Goal: Information Seeking & Learning: Learn about a topic

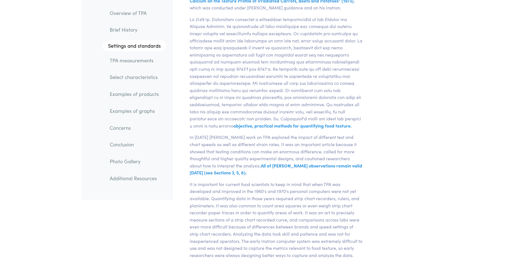
scroll to position [1253, 0]
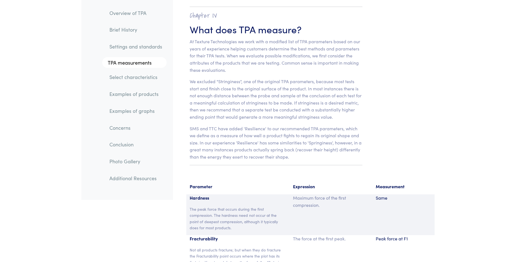
scroll to position [3503, 0]
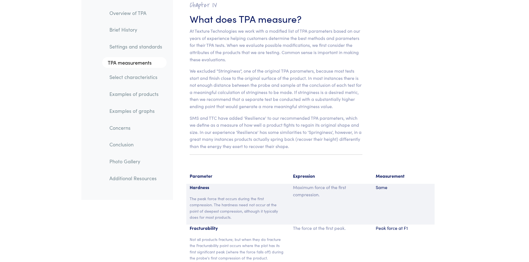
drag, startPoint x: 206, startPoint y: 207, endPoint x: 219, endPoint y: 230, distance: 26.9
click at [219, 237] on p "Not all products fracture; but when they do fracture the Fracturability point o…" at bounding box center [238, 249] width 97 height 25
click at [187, 173] on div "Parameter" at bounding box center [238, 179] width 104 height 12
drag, startPoint x: 187, startPoint y: 167, endPoint x: 211, endPoint y: 179, distance: 26.7
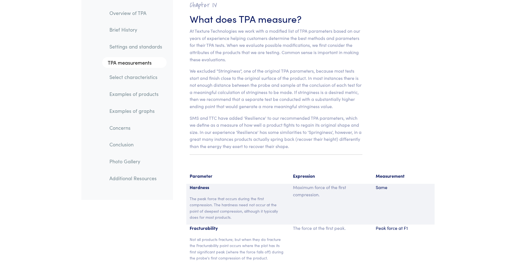
click at [211, 184] on p "Hardness" at bounding box center [238, 187] width 97 height 7
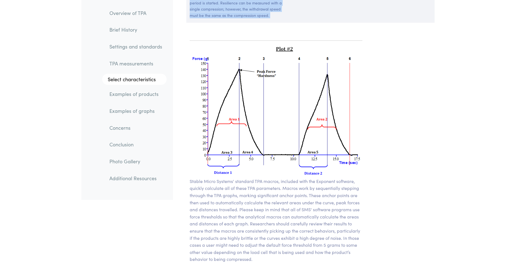
scroll to position [3919, 0]
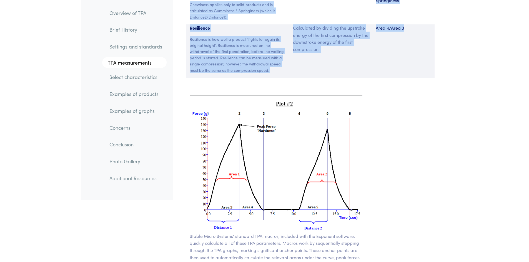
drag, startPoint x: 191, startPoint y: 169, endPoint x: 416, endPoint y: 48, distance: 255.6
copy section "Parameter Expression Measurement Hardness The peak force that occurs during the…"
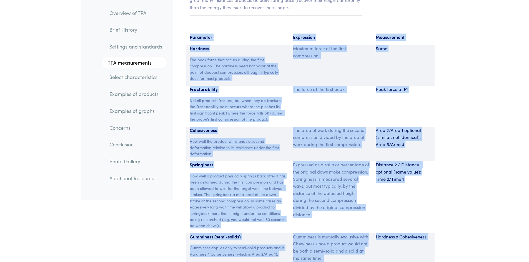
scroll to position [3642, 0]
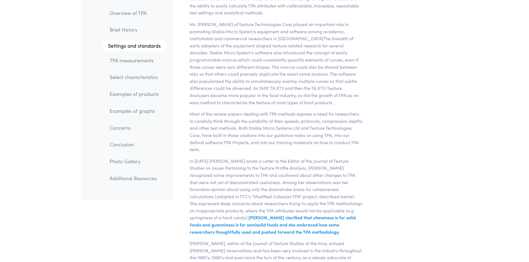
scroll to position [1726, 0]
click at [128, 60] on link "TPA measurements" at bounding box center [135, 60] width 61 height 13
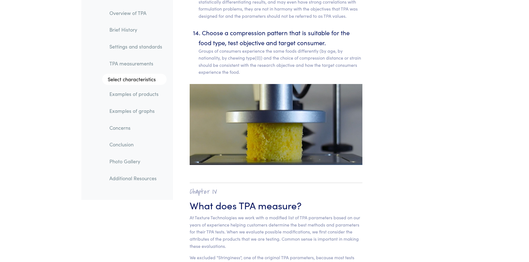
scroll to position [3263, 0]
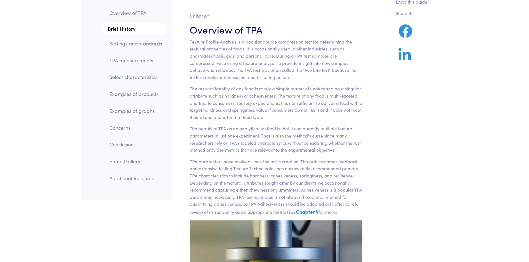
scroll to position [27, 0]
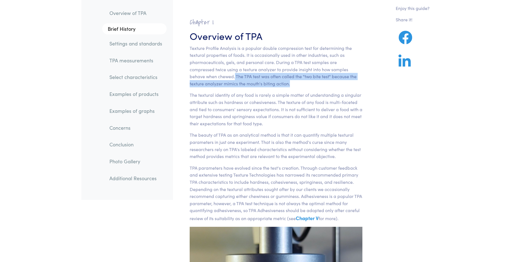
drag, startPoint x: 207, startPoint y: 77, endPoint x: 258, endPoint y: 86, distance: 52.4
click at [258, 86] on p "Texture Profile Analysis is a popular double compression test for determining t…" at bounding box center [276, 66] width 173 height 43
copy p "The TPA test was often called the "two bite test" because the texture analyzer …"
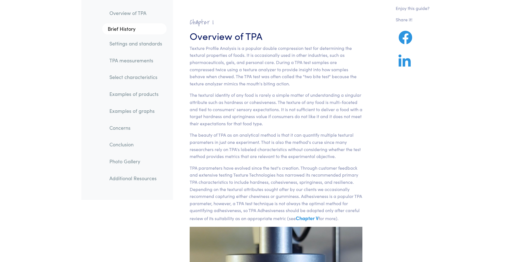
click at [190, 96] on p "The textural identity of any food is rarely a simple matter of understanding a …" at bounding box center [276, 110] width 173 height 36
click at [191, 50] on p "Texture Profile Analysis is a popular double compression test for determining t…" at bounding box center [276, 66] width 173 height 43
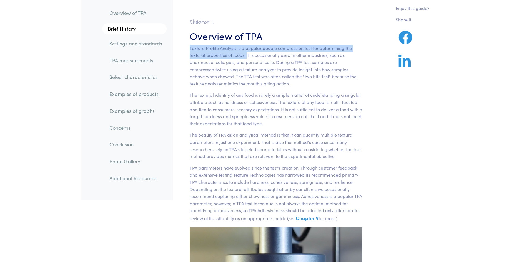
drag, startPoint x: 190, startPoint y: 50, endPoint x: 247, endPoint y: 53, distance: 56.5
click at [247, 53] on p "Texture Profile Analysis is a popular double compression test for determining t…" at bounding box center [276, 66] width 173 height 43
copy p "Texture Profile Analysis is a popular double compression test for determining t…"
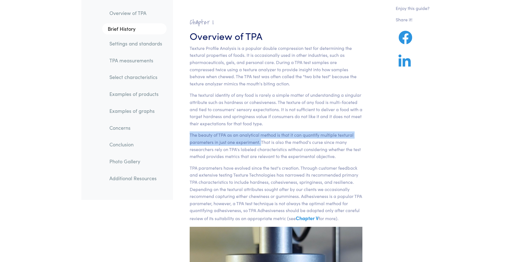
drag, startPoint x: 191, startPoint y: 136, endPoint x: 261, endPoint y: 143, distance: 70.4
click at [261, 143] on p "The beauty of TPA as an analytical method is that it can quantify multiple text…" at bounding box center [276, 146] width 173 height 28
copy p "The beauty of TPA as an analytical method is that it can quantify multiple text…"
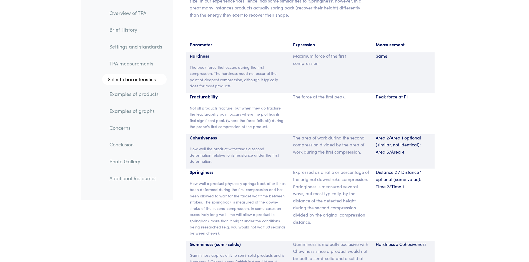
scroll to position [3614, 0]
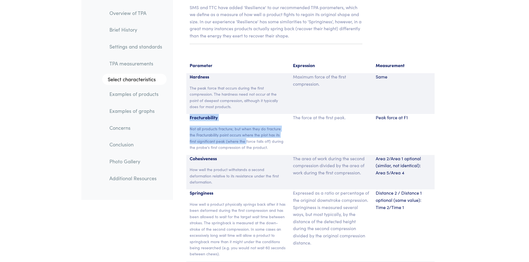
drag, startPoint x: 190, startPoint y: 110, endPoint x: 246, endPoint y: 134, distance: 60.9
click at [246, 134] on div "Fracturability Not all products fracture; but when they do fracture the Fractur…" at bounding box center [238, 134] width 104 height 41
